Goal: Information Seeking & Learning: Learn about a topic

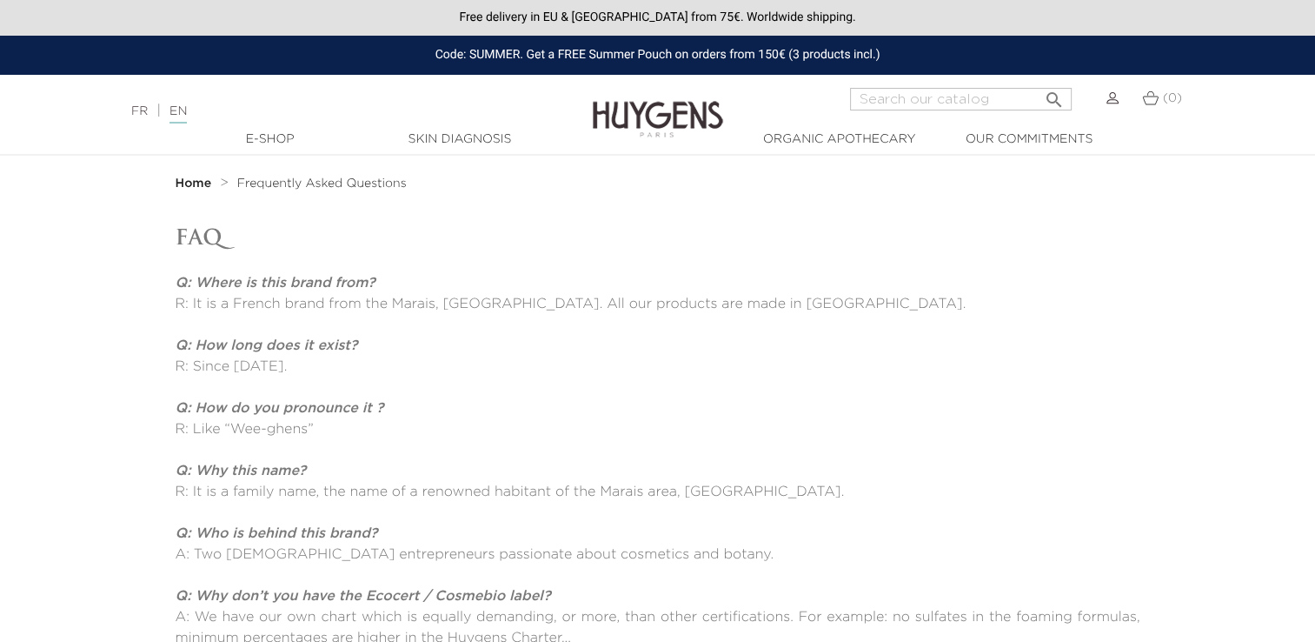
click at [466, 296] on p "R: It is a French brand from the Marais, [GEOGRAPHIC_DATA]. All our products ar…" at bounding box center [658, 304] width 965 height 21
drag, startPoint x: 763, startPoint y: 110, endPoint x: 629, endPoint y: 120, distance: 135.2
click at [629, 120] on header "Free delivery in EU & [GEOGRAPHIC_DATA] from 75€. Worldwide shipping. Code: SUM…" at bounding box center [657, 78] width 1315 height 156
drag, startPoint x: 629, startPoint y: 120, endPoint x: 643, endPoint y: 220, distance: 100.9
click at [643, 220] on section "Home Frequently Asked Questions FAQ Q: Where is this brand from? R: It is a Fre…" at bounding box center [657, 496] width 1315 height 681
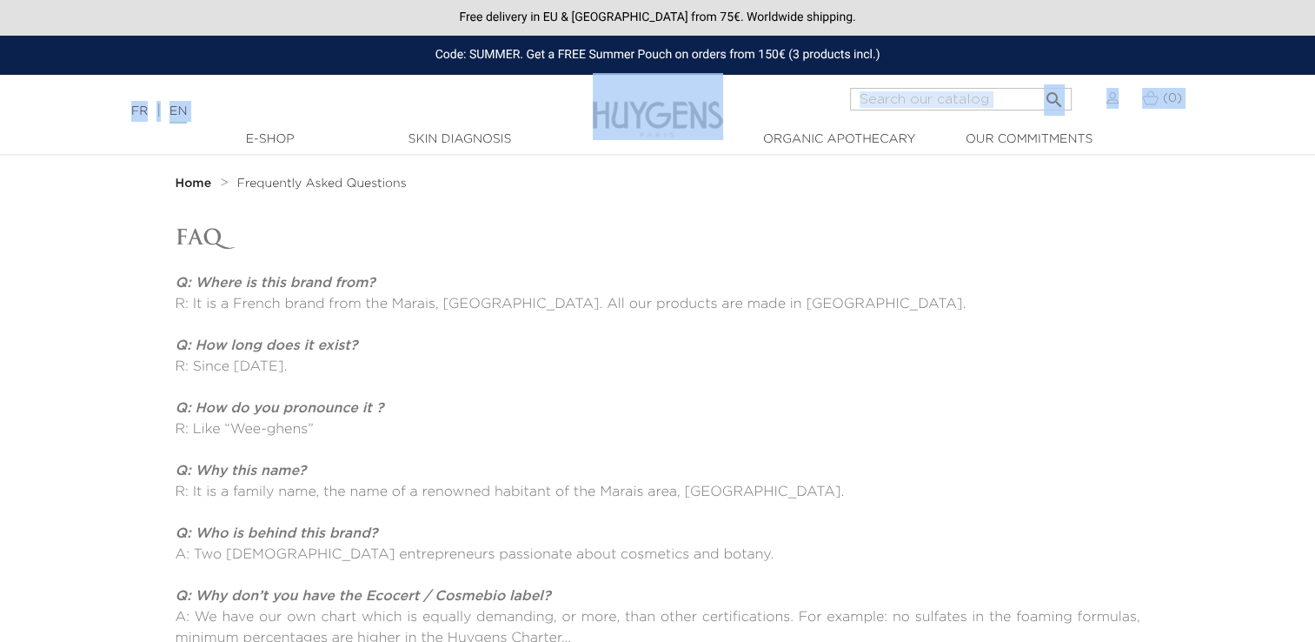
drag, startPoint x: 694, startPoint y: 118, endPoint x: 660, endPoint y: 118, distance: 33.9
click at [660, 118] on header "Free delivery in EU & [GEOGRAPHIC_DATA] from 75€. Worldwide shipping. Code: SUM…" at bounding box center [657, 78] width 1315 height 156
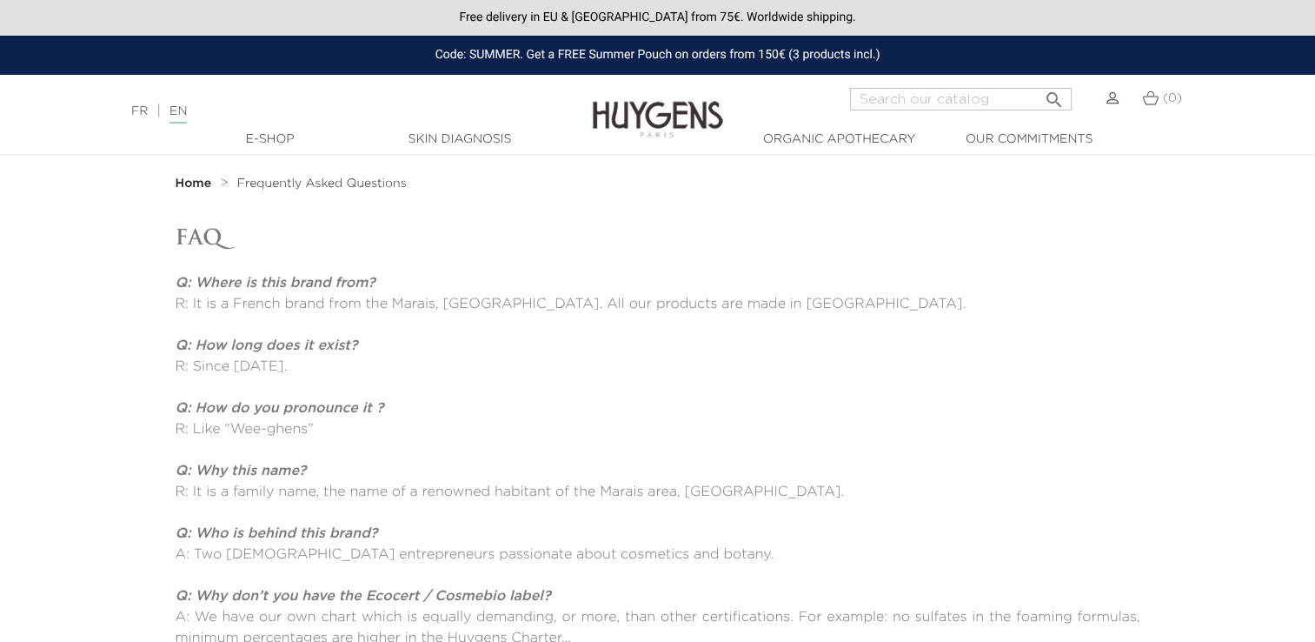
drag, startPoint x: 660, startPoint y: 118, endPoint x: 671, endPoint y: 203, distance: 85.1
click at [671, 203] on nav "Home Frequently Asked Questions" at bounding box center [657, 184] width 1315 height 56
drag, startPoint x: 629, startPoint y: 125, endPoint x: 551, endPoint y: 177, distance: 93.3
click at [551, 177] on ol "Home Frequently Asked Questions" at bounding box center [658, 183] width 965 height 21
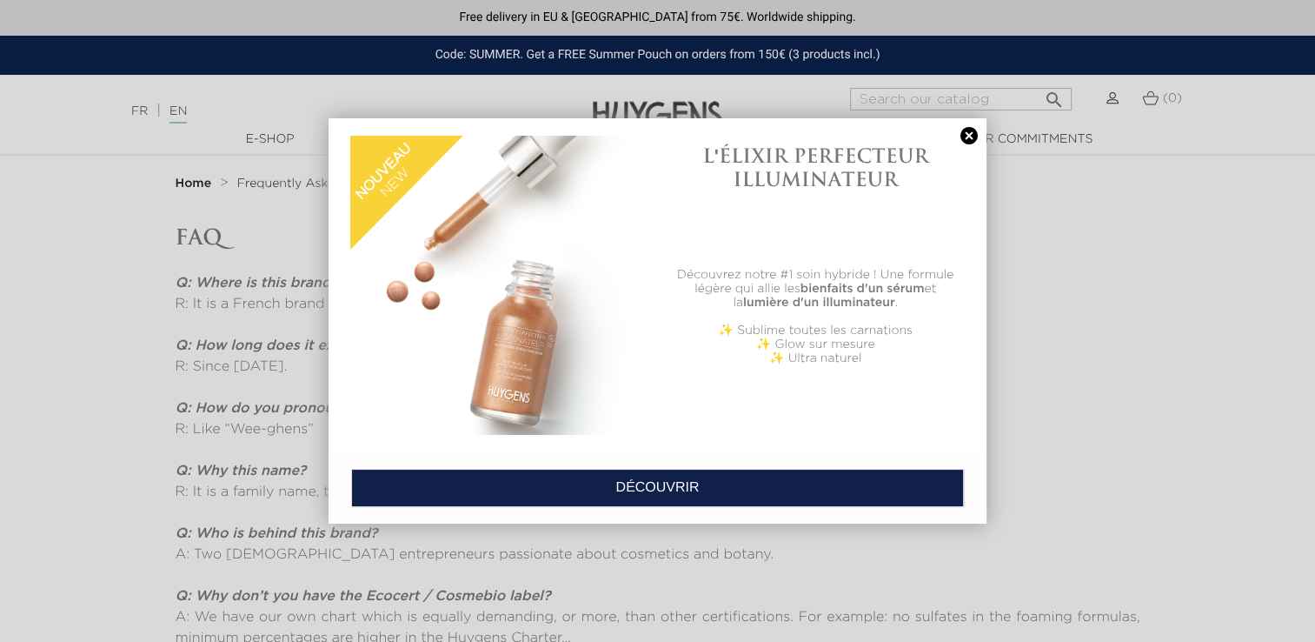
click at [964, 140] on link at bounding box center [969, 136] width 24 height 18
